Goal: Transaction & Acquisition: Purchase product/service

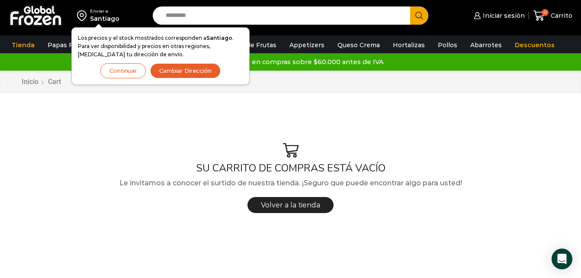
click at [186, 5] on div "Enviar a Santiago Los precios y el stock mostrados corresponden a Santiago . Pa…" at bounding box center [290, 15] width 576 height 31
click at [186, 11] on input "Search input" at bounding box center [283, 15] width 244 height 18
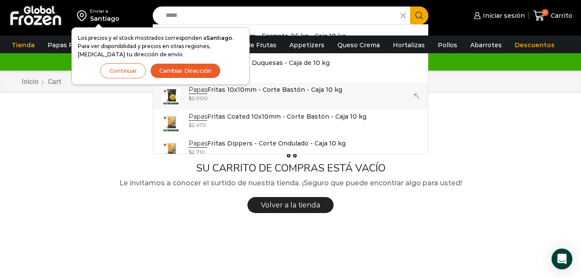
click at [301, 93] on p "Papas Fritas 10x10mm - Corte Bastón - Caja 10 kg" at bounding box center [266, 90] width 154 height 10
type input "**********"
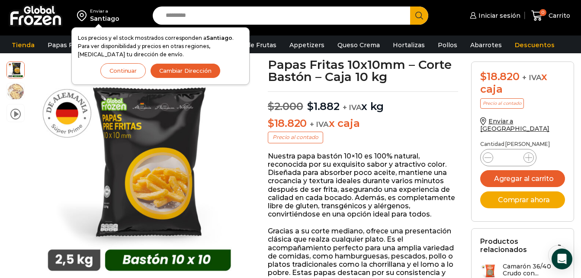
scroll to position [54, 0]
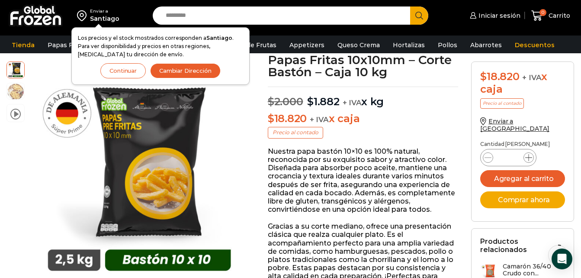
click at [530, 154] on icon at bounding box center [528, 157] width 7 height 7
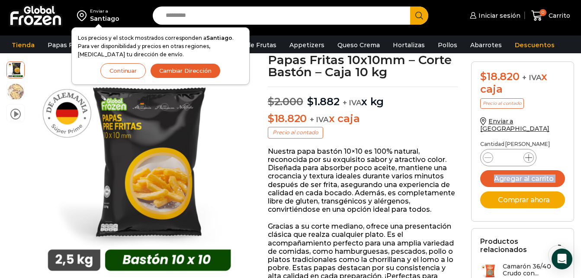
click at [530, 154] on icon at bounding box center [528, 157] width 7 height 7
type input "**"
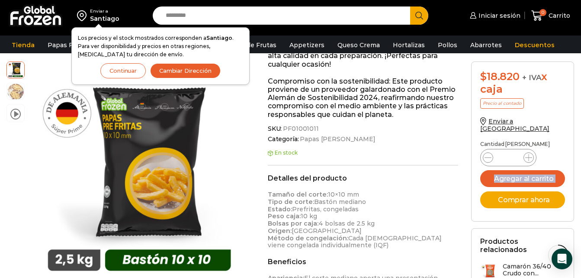
scroll to position [280, 0]
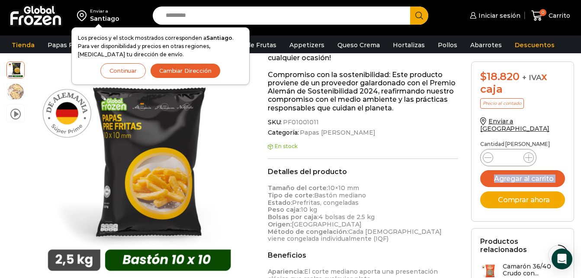
click at [514, 262] on h3 "Camarón 36/40 Crudo con..." at bounding box center [534, 269] width 62 height 15
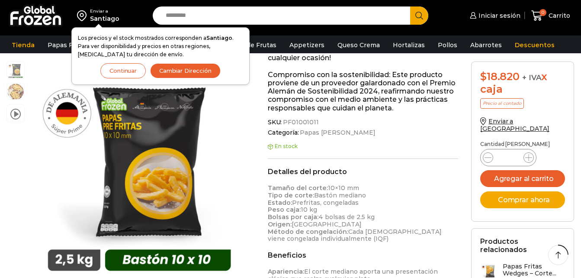
scroll to position [280, 0]
click at [527, 154] on icon at bounding box center [528, 157] width 7 height 7
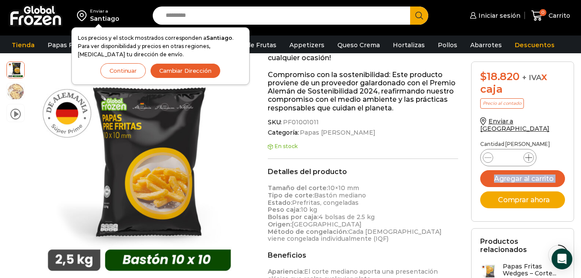
click at [527, 154] on icon at bounding box center [528, 157] width 7 height 7
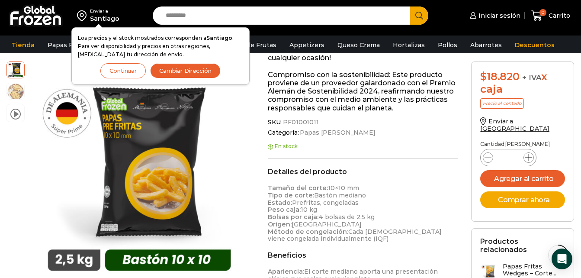
type input "**"
click at [525, 172] on button "Agregar al carrito" at bounding box center [522, 178] width 85 height 17
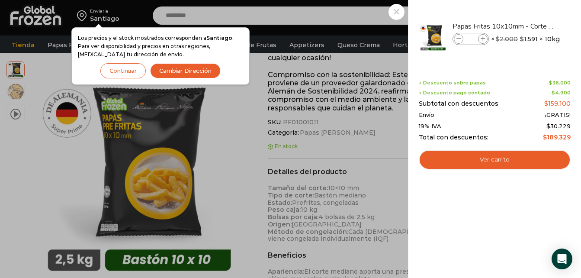
click at [529, 14] on div "10 Carrito 10 10 Shopping Cart" at bounding box center [550, 16] width 43 height 20
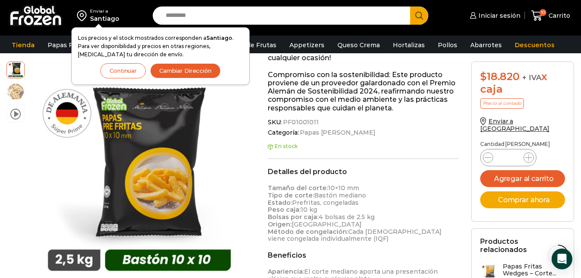
click at [339, 14] on input "Search input" at bounding box center [283, 15] width 244 height 18
type input "*******"
click at [410, 6] on button "Search" at bounding box center [419, 15] width 18 height 18
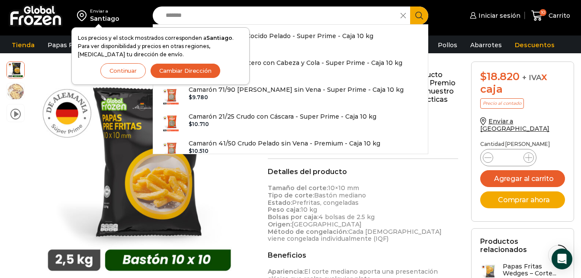
click at [128, 70] on button "Continuar" at bounding box center [122, 70] width 45 height 15
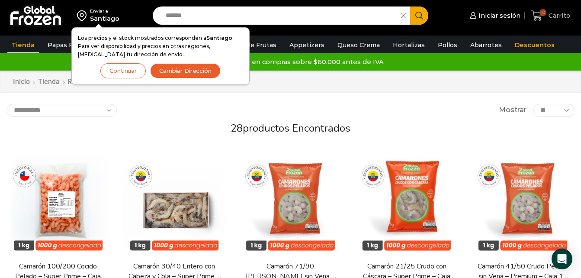
click at [548, 13] on span "Carrito" at bounding box center [558, 15] width 24 height 9
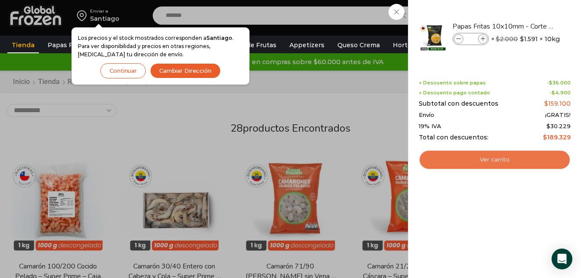
click at [509, 161] on link "Ver carrito" at bounding box center [495, 160] width 152 height 20
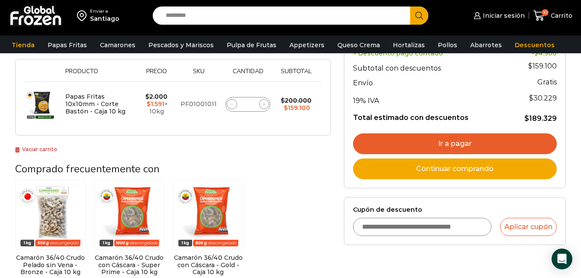
scroll to position [145, 0]
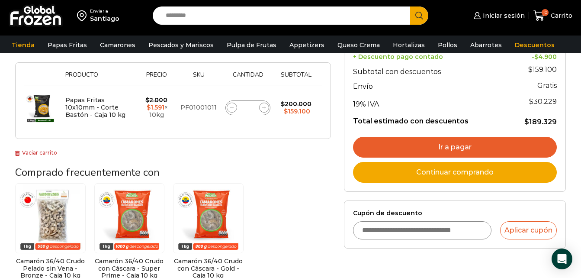
click at [467, 147] on link "Ir a pagar" at bounding box center [455, 147] width 204 height 21
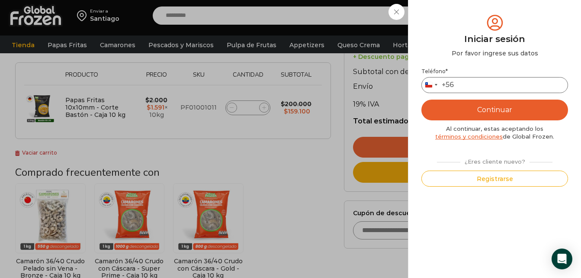
click at [483, 84] on input "Teléfono *" at bounding box center [494, 85] width 147 height 16
type input "*********"
click at [500, 114] on button "Continuar" at bounding box center [494, 109] width 147 height 21
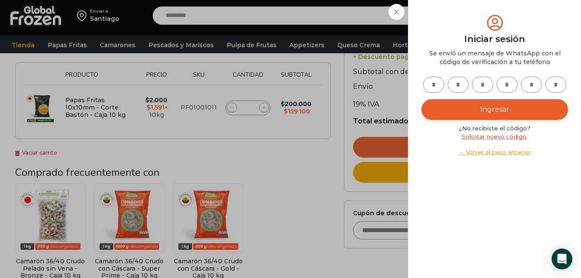
click at [432, 83] on input "text" at bounding box center [433, 85] width 21 height 16
click at [497, 138] on link "Solicitar nuevo código" at bounding box center [493, 136] width 65 height 7
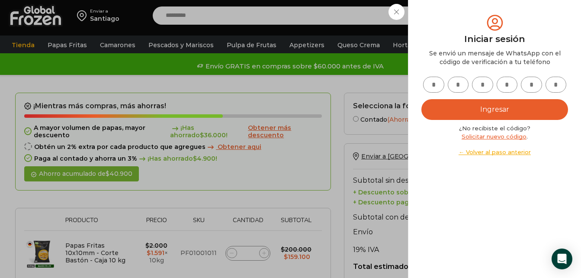
click at [432, 86] on input "text" at bounding box center [433, 85] width 21 height 16
type input "*"
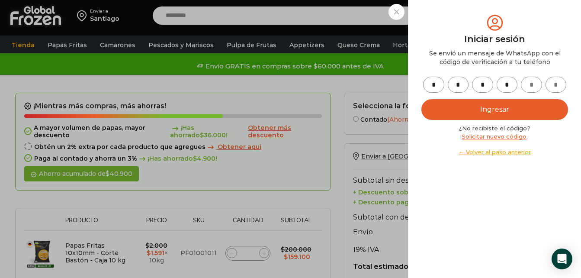
type input "*"
click at [503, 106] on button "Ingresar" at bounding box center [494, 109] width 147 height 21
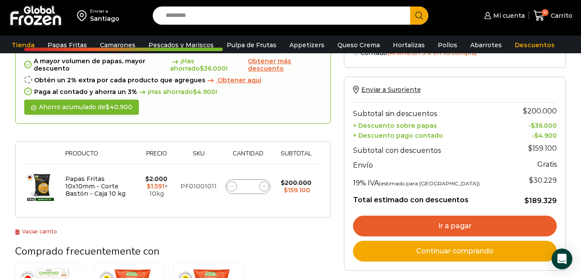
scroll to position [86, 0]
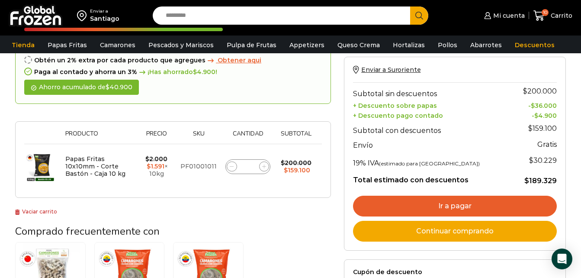
click at [470, 208] on link "Ir a pagar" at bounding box center [455, 205] width 204 height 21
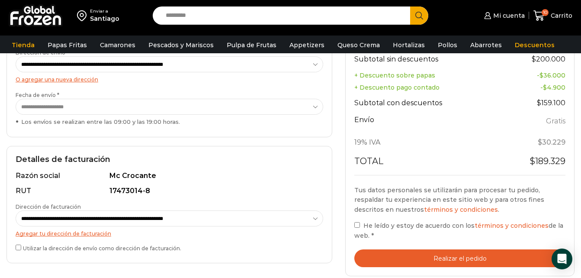
scroll to position [156, 0]
click at [415, 249] on button "Realizar el pedido" at bounding box center [459, 258] width 211 height 18
